Goal: Task Accomplishment & Management: Manage account settings

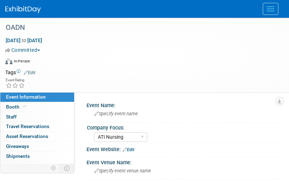
select select "ATI Nursing"
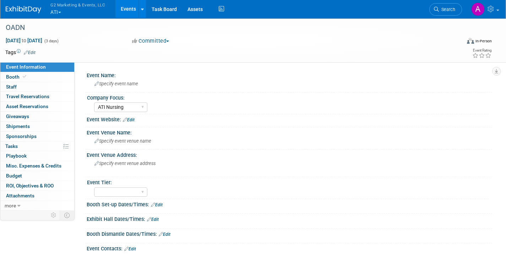
click at [60, 16] on button "G2 Marketing & Events, LLC ATI" at bounding box center [82, 9] width 64 height 18
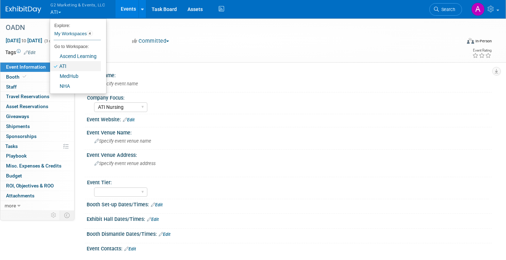
click at [68, 68] on link "ATI" at bounding box center [75, 66] width 51 height 10
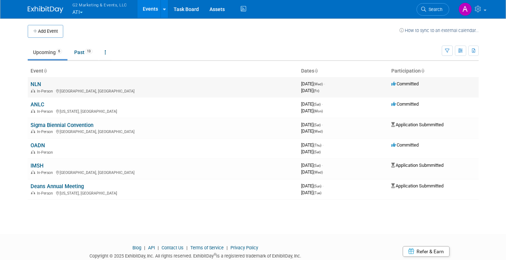
click at [32, 85] on link "NLN" at bounding box center [36, 84] width 11 height 6
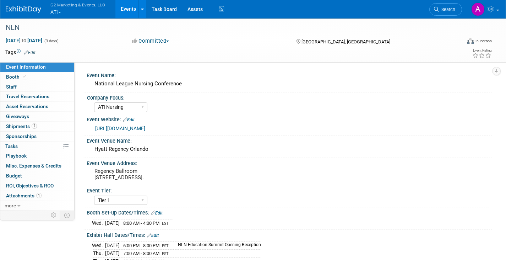
select select "ATI Nursing"
select select "Tier 1"
click at [25, 129] on span "Shipments 2" at bounding box center [21, 126] width 31 height 6
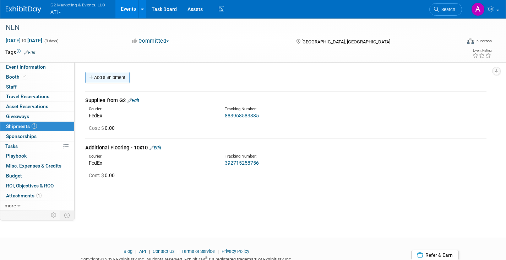
click at [105, 76] on link "Add a Shipment" at bounding box center [107, 77] width 44 height 11
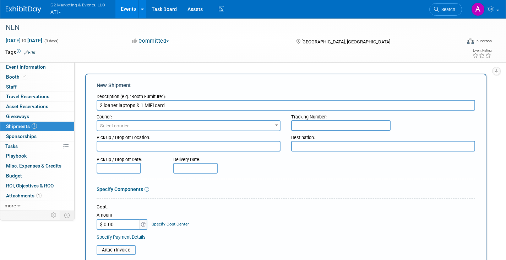
type input "2 loaner laptops & 1 MiFi card"
click at [108, 125] on span "Select courier" at bounding box center [114, 125] width 29 height 5
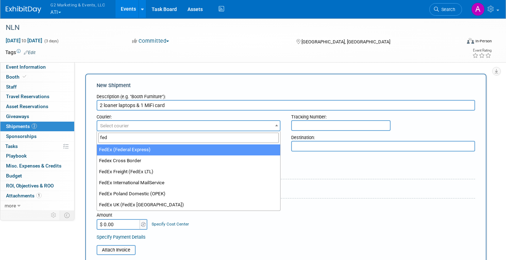
type input "fed"
select select "206"
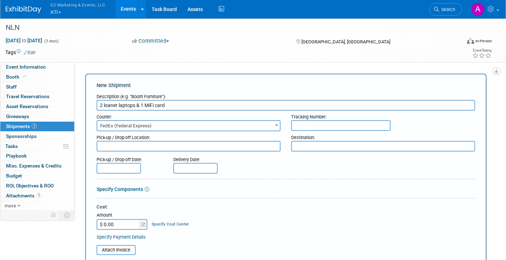
click at [310, 126] on input "text" at bounding box center [340, 125] width 99 height 11
type input "TBD"
click at [301, 144] on textarea at bounding box center [383, 146] width 184 height 11
type textarea "Josh's hotel"
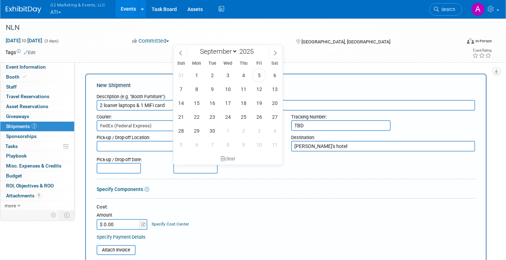
click at [201, 167] on input "text" at bounding box center [195, 168] width 44 height 11
click at [200, 106] on span "15" at bounding box center [197, 103] width 14 height 14
type input "Sep 15, 2025"
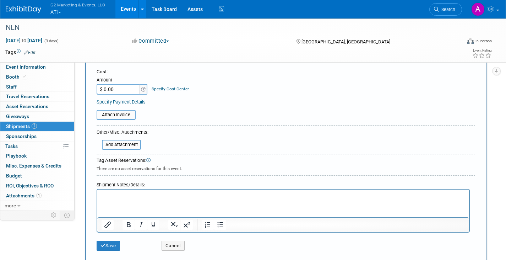
scroll to position [142, 0]
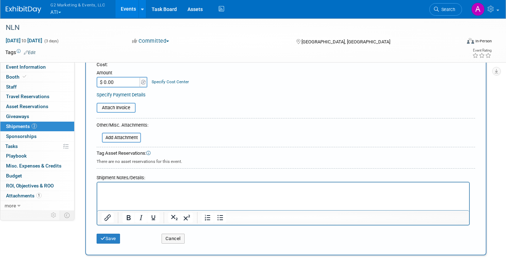
click at [118, 190] on p "Rich Text Area. Press ALT-0 for help." at bounding box center [284, 188] width 364 height 7
click at [111, 237] on button "Save" at bounding box center [108, 238] width 23 height 10
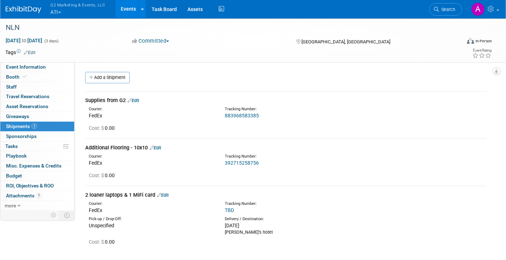
scroll to position [36, 0]
